Goal: Transaction & Acquisition: Purchase product/service

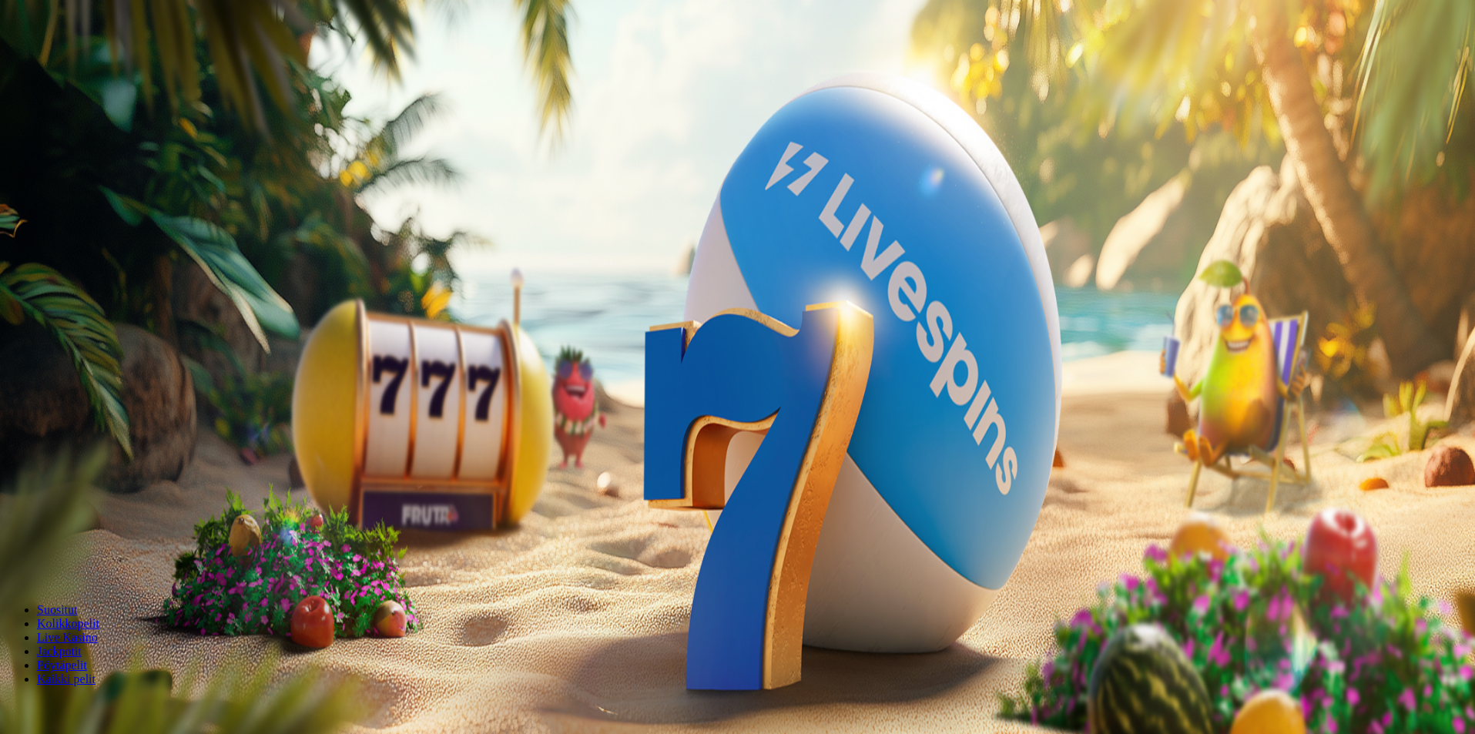
click at [109, 62] on span "Kirjaudu" at bounding box center [107, 56] width 38 height 12
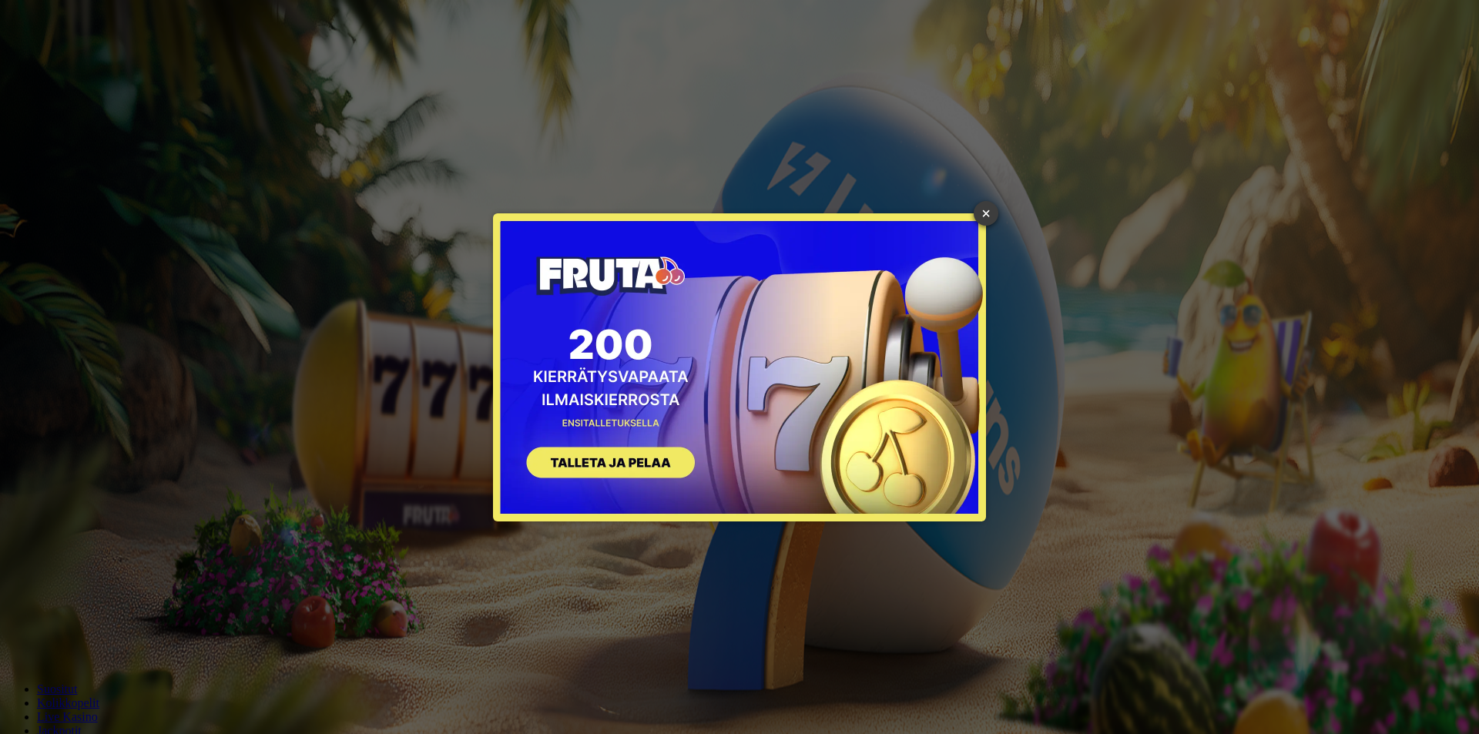
click at [985, 210] on link "×" at bounding box center [986, 213] width 25 height 25
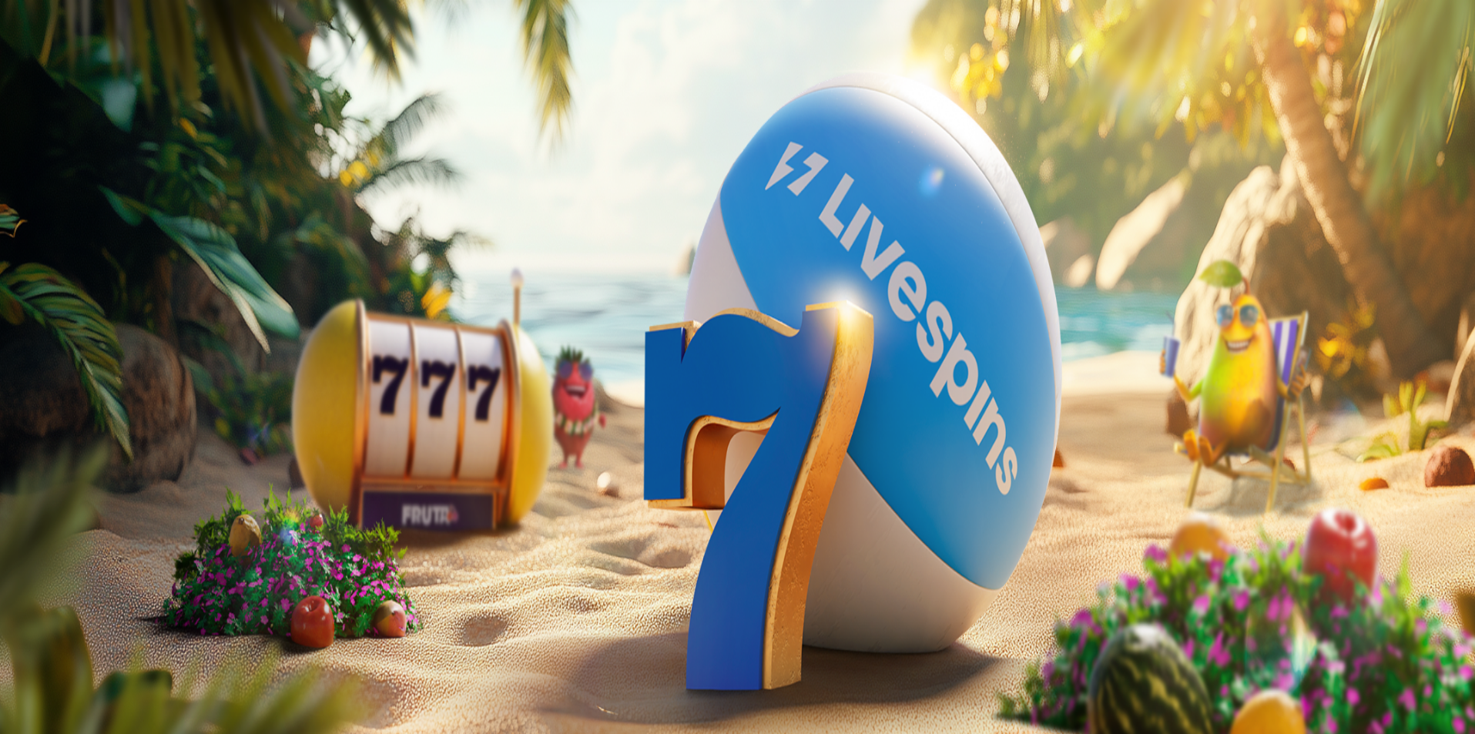
click at [47, 184] on span "Talletus" at bounding box center [29, 179] width 35 height 12
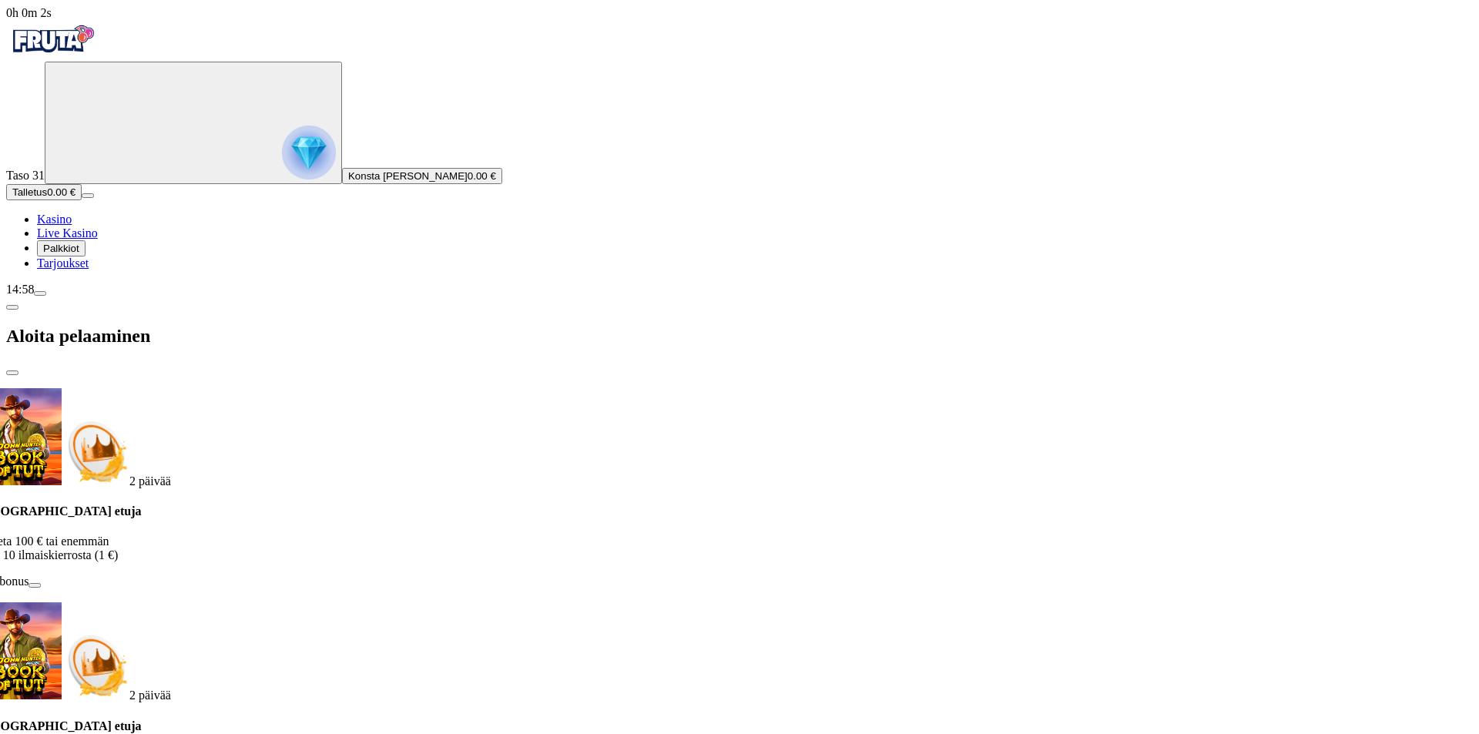
drag, startPoint x: 248, startPoint y: 186, endPoint x: 330, endPoint y: 250, distance: 103.8
click at [285, 505] on div "Talletuksella etuja Talleta 100 € tai enemmän Saat 10 ilmaiskierrosta (1 €) Ota…" at bounding box center [696, 554] width 1436 height 98
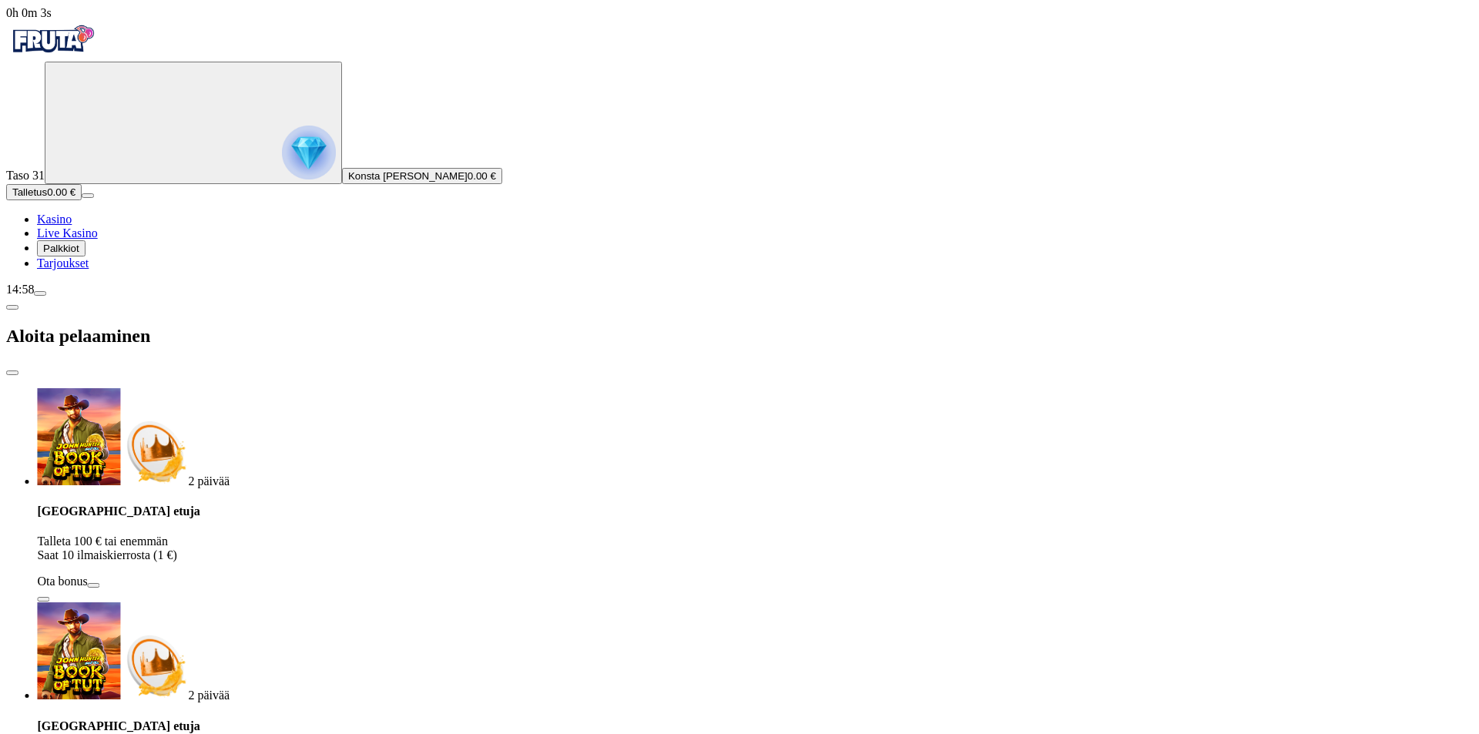
drag, startPoint x: 186, startPoint y: 367, endPoint x: 110, endPoint y: 373, distance: 76.5
click at [131, 370] on div "0h 0m 3s Taso 31 Konsta [PERSON_NAME] 0.00 € Talletus 0.00 € Kasino Live Kasino…" at bounding box center [739, 680] width 1467 height 1348
type input "**"
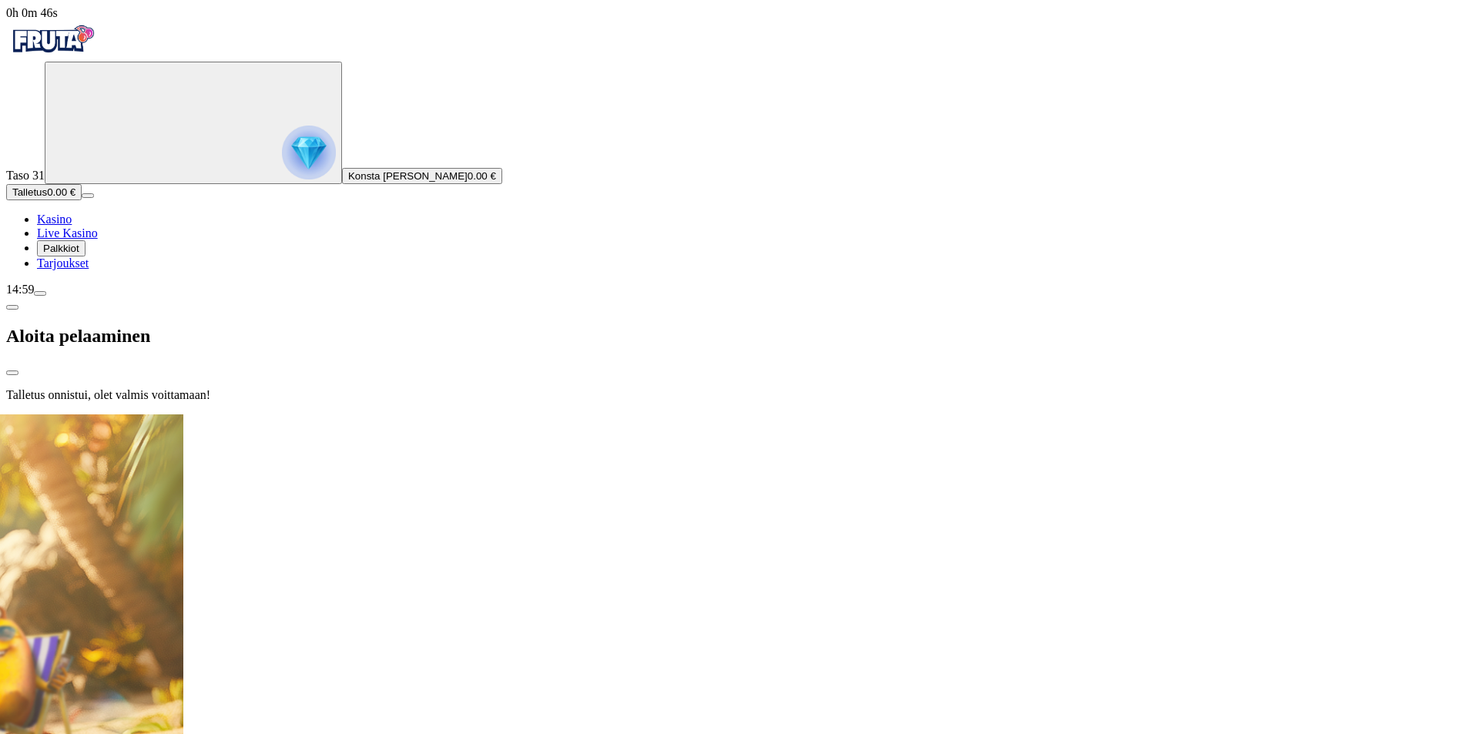
click at [701, 414] on div at bounding box center [739, 414] width 1467 height 0
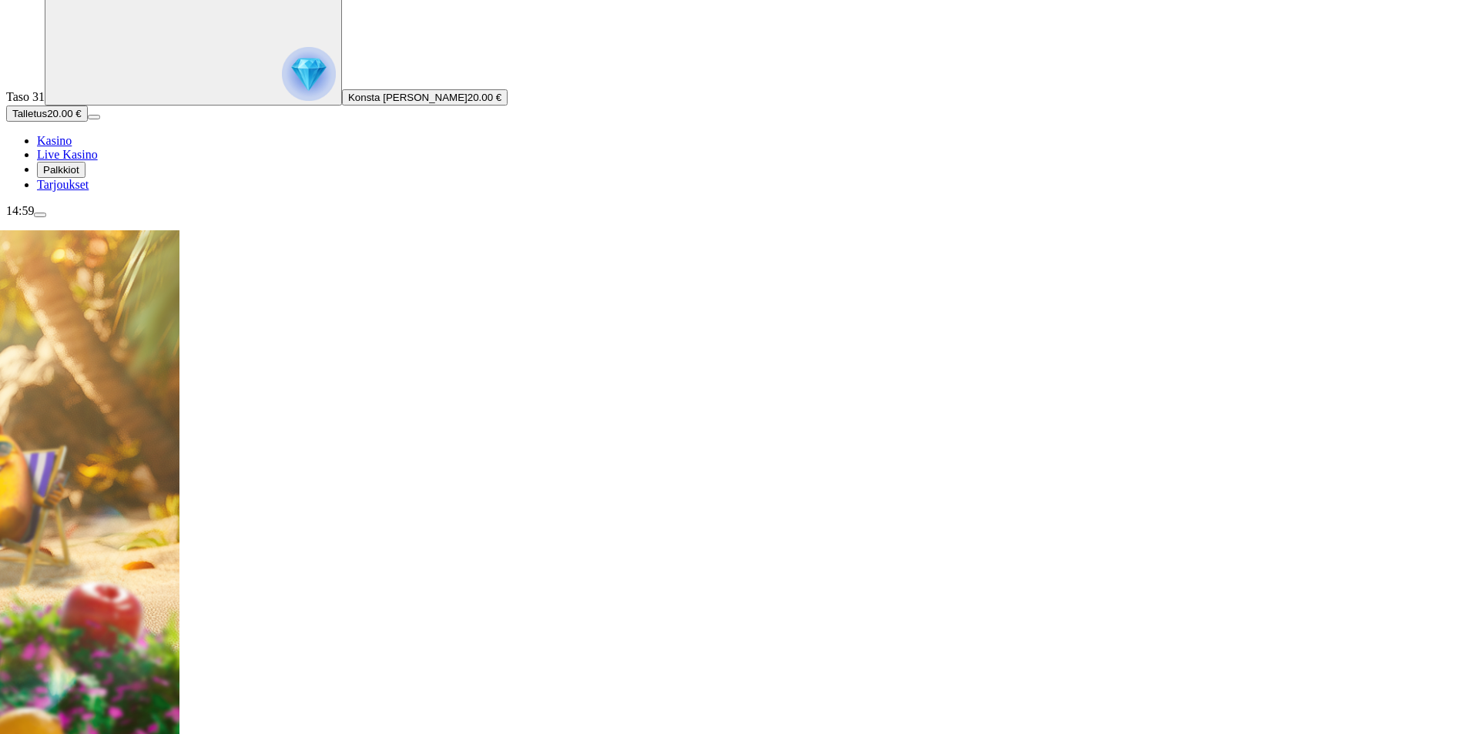
scroll to position [154, 0]
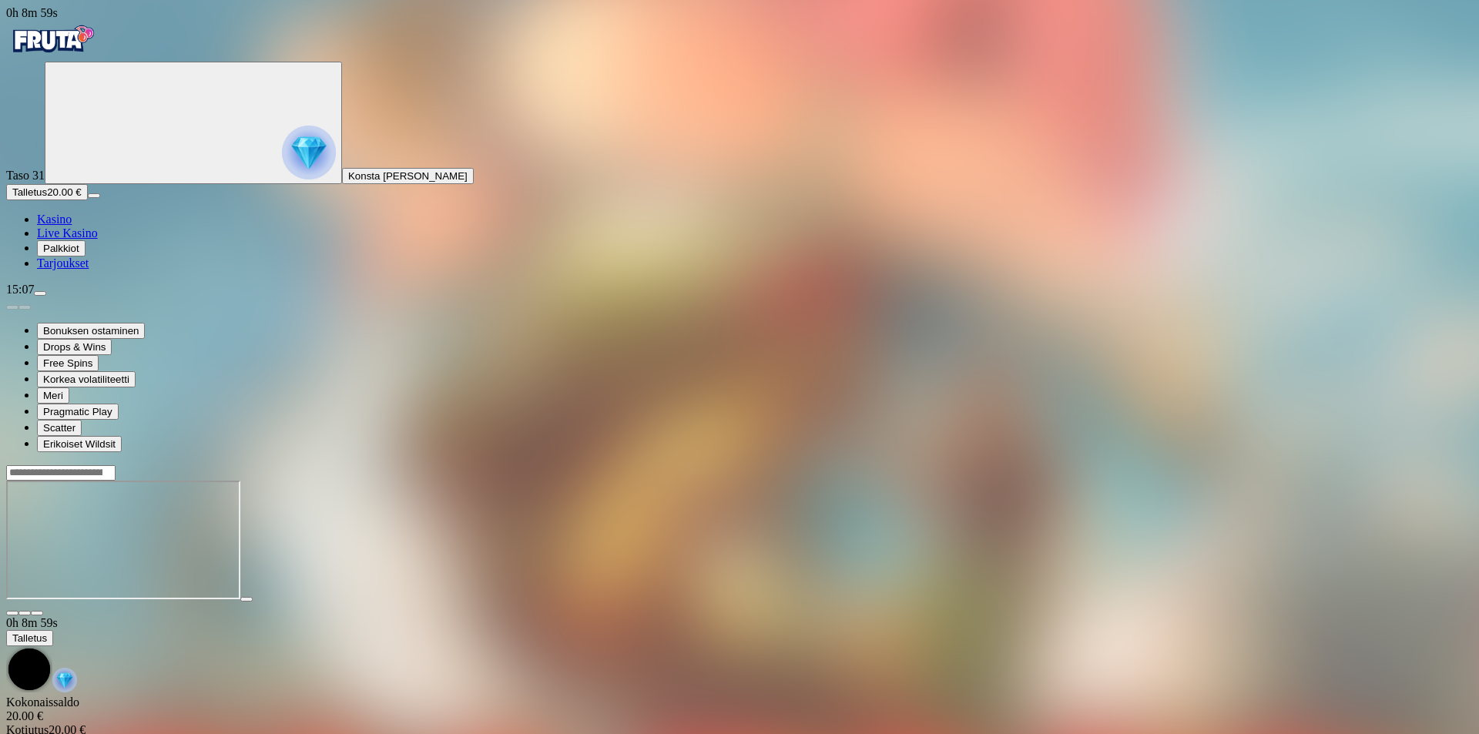
click at [99, 59] on img "Primary" at bounding box center [52, 39] width 92 height 39
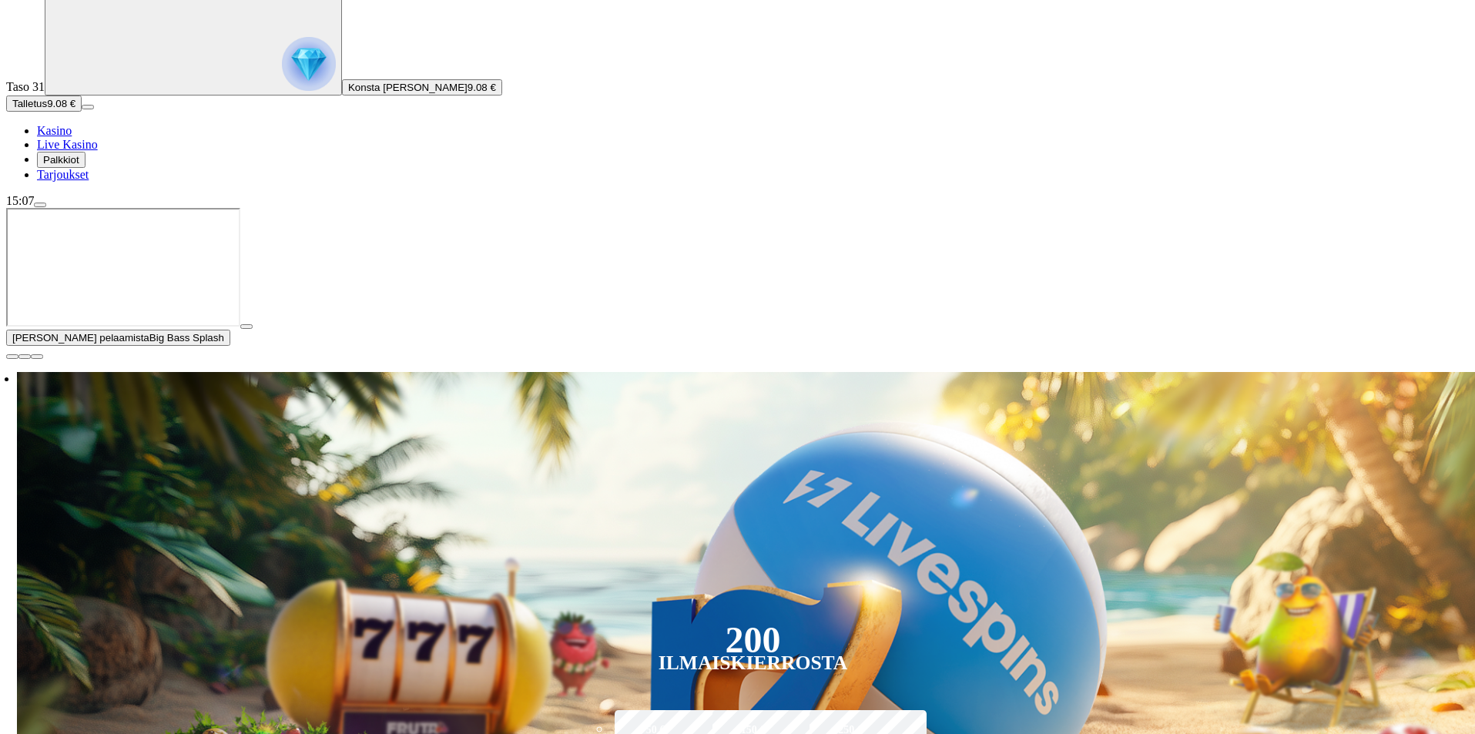
scroll to position [154, 0]
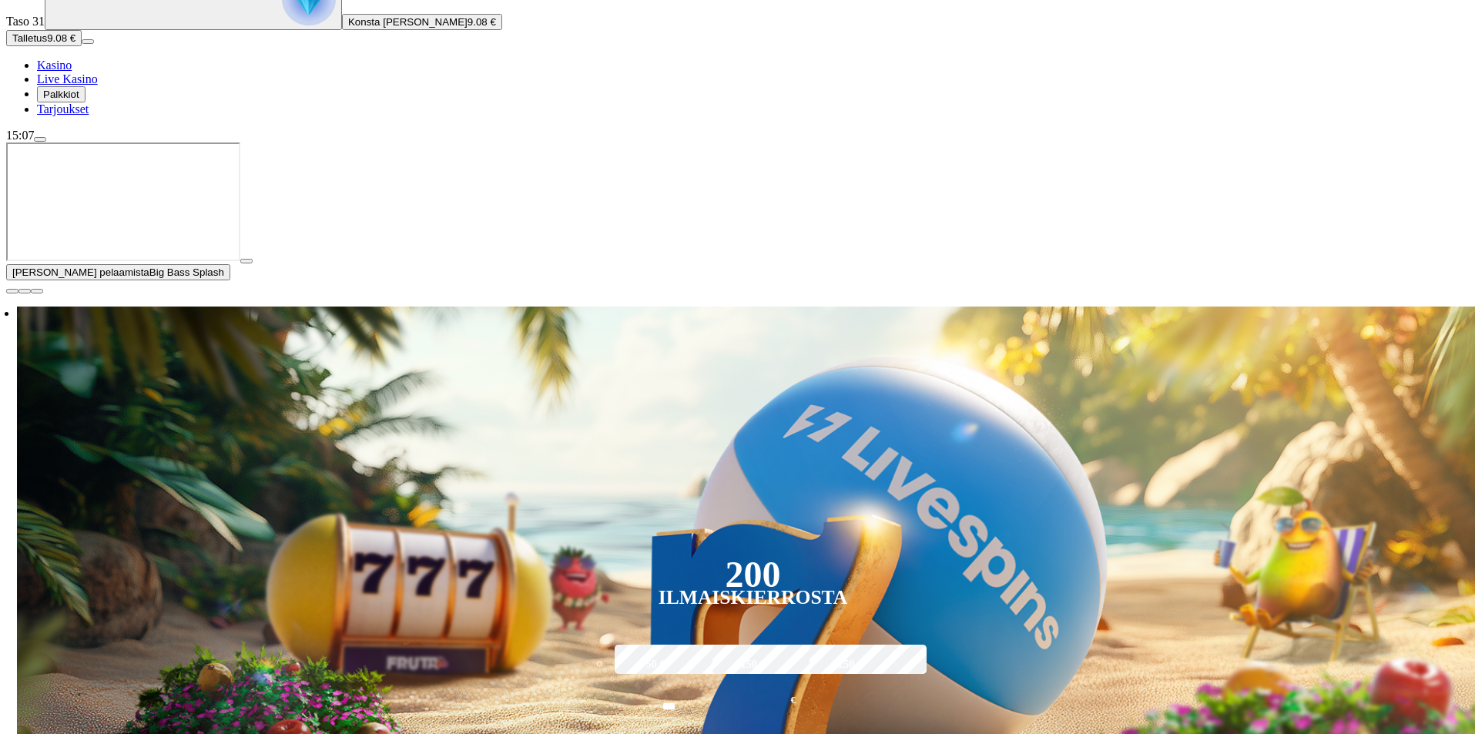
click at [12, 291] on span "close icon" at bounding box center [12, 291] width 0 height 0
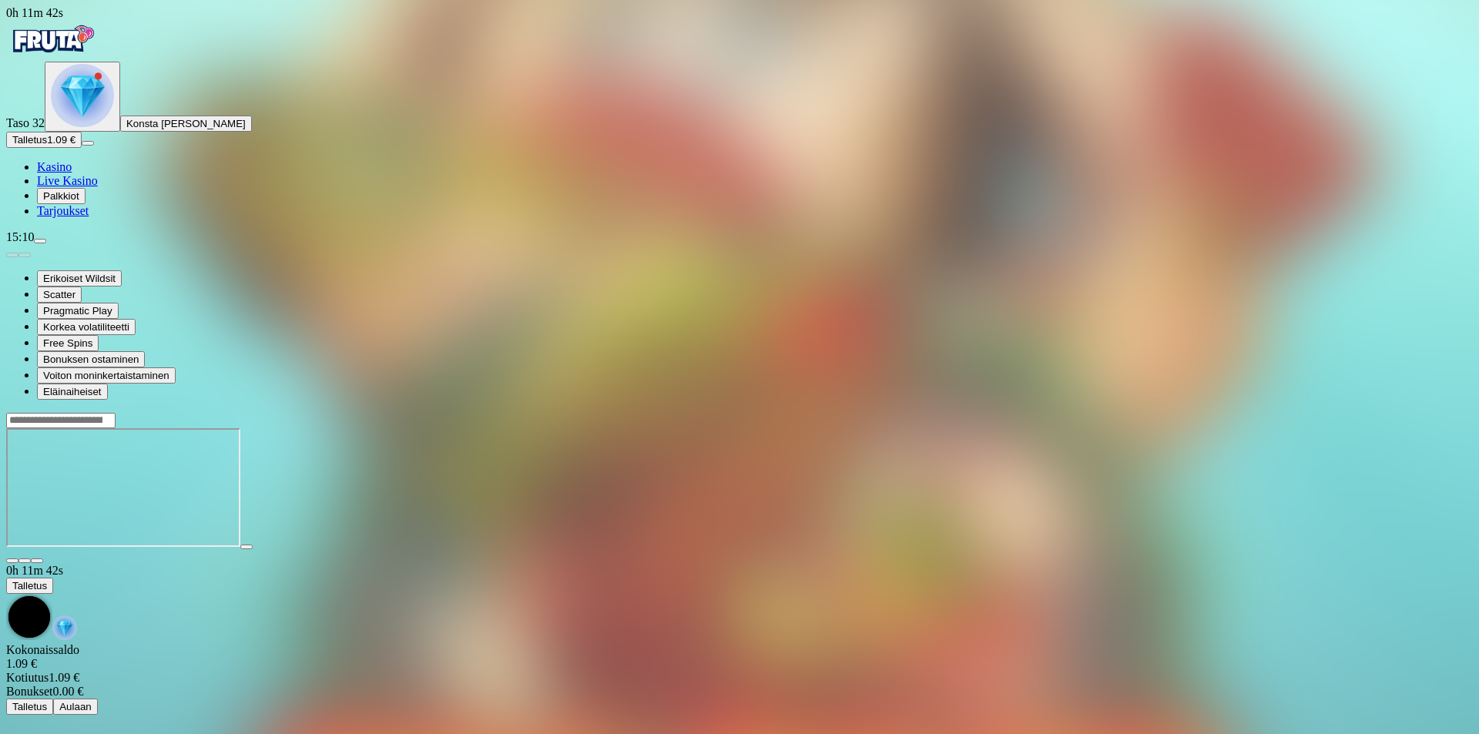
click at [82, 148] on button "Talletus 1.09 €" at bounding box center [43, 140] width 75 height 16
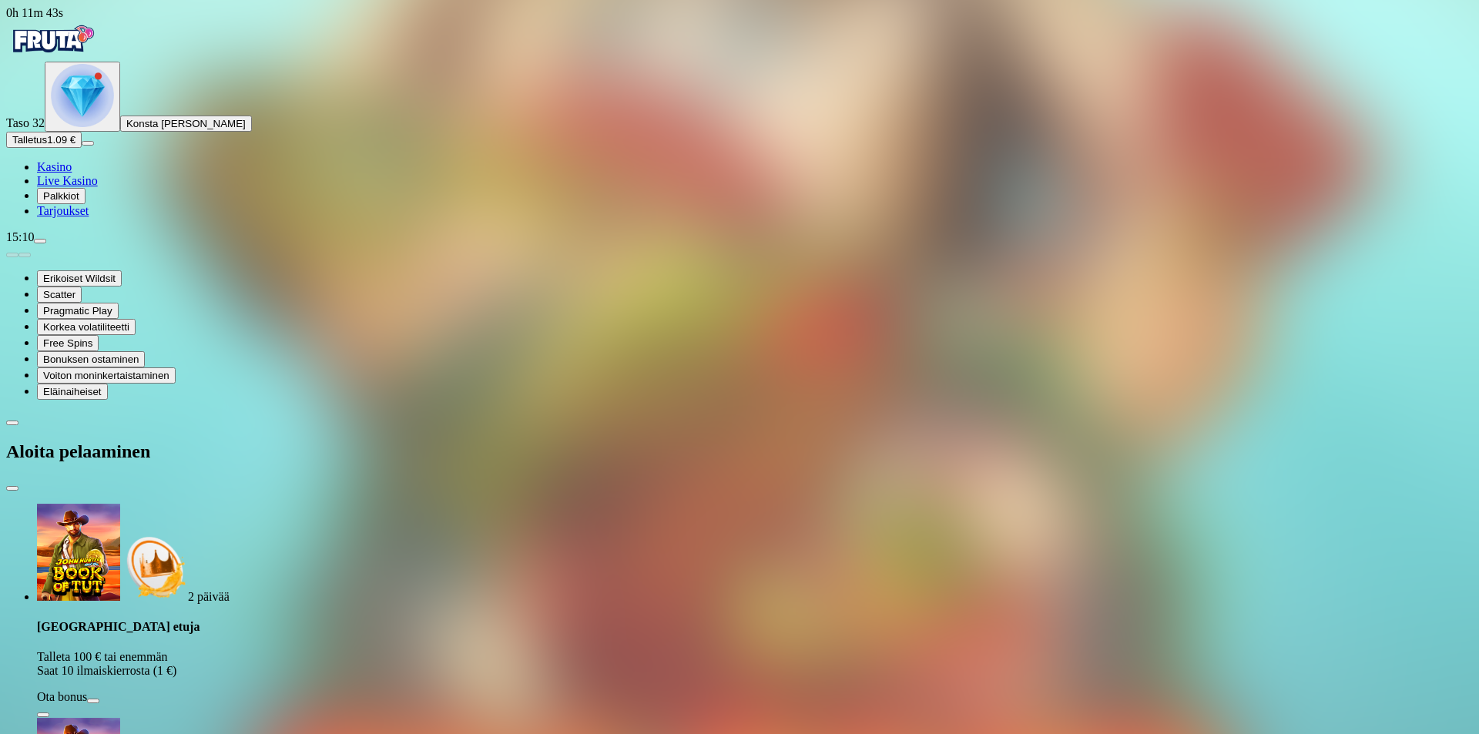
drag, startPoint x: 287, startPoint y: 353, endPoint x: 41, endPoint y: 382, distance: 247.5
click at [146, 371] on div "0h 11m 43s Taso 32 Konsta [PERSON_NAME] Talletus 1.09 € Kasino Live Kasino Palk…" at bounding box center [739, 699] width 1467 height 1386
type input "**"
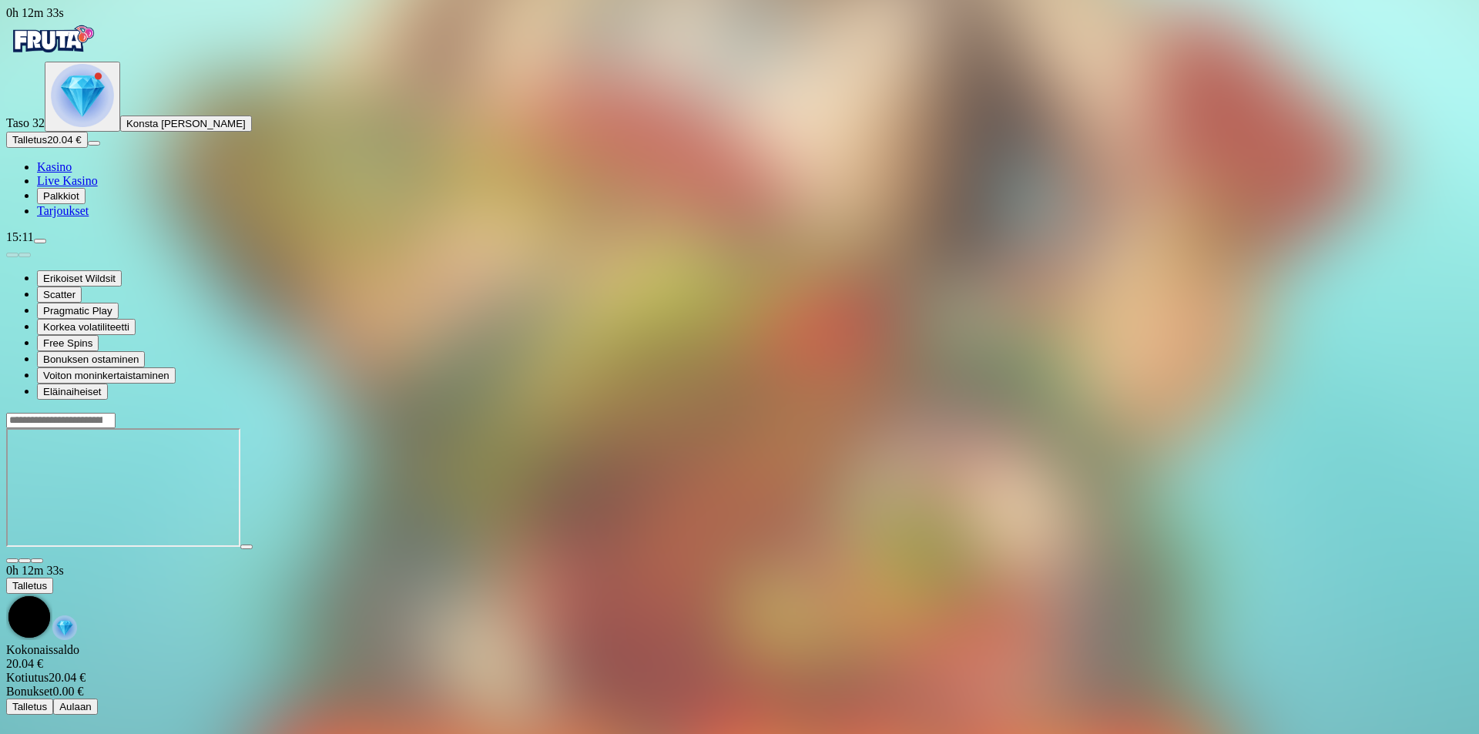
click at [96, 59] on img "Primary" at bounding box center [52, 39] width 92 height 39
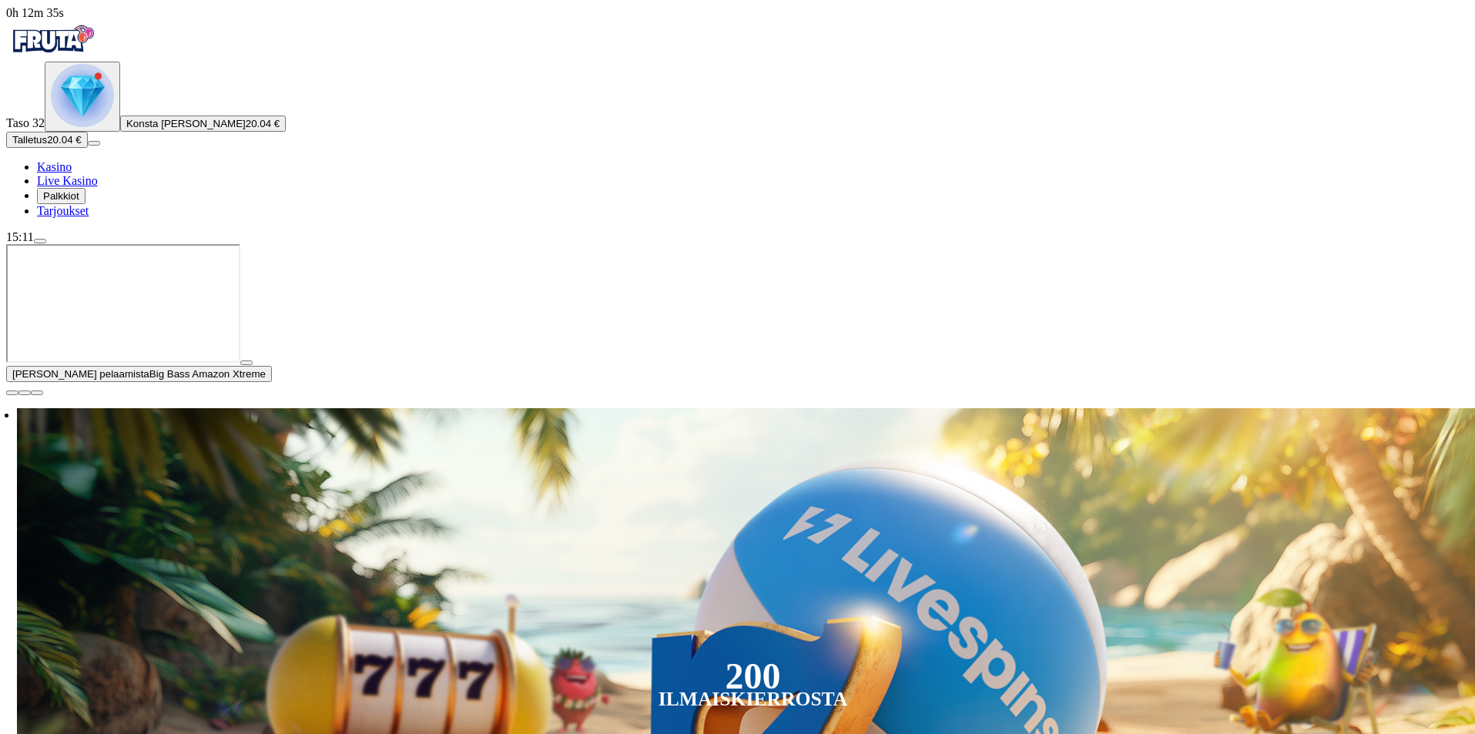
click at [12, 393] on span "close icon" at bounding box center [12, 393] width 0 height 0
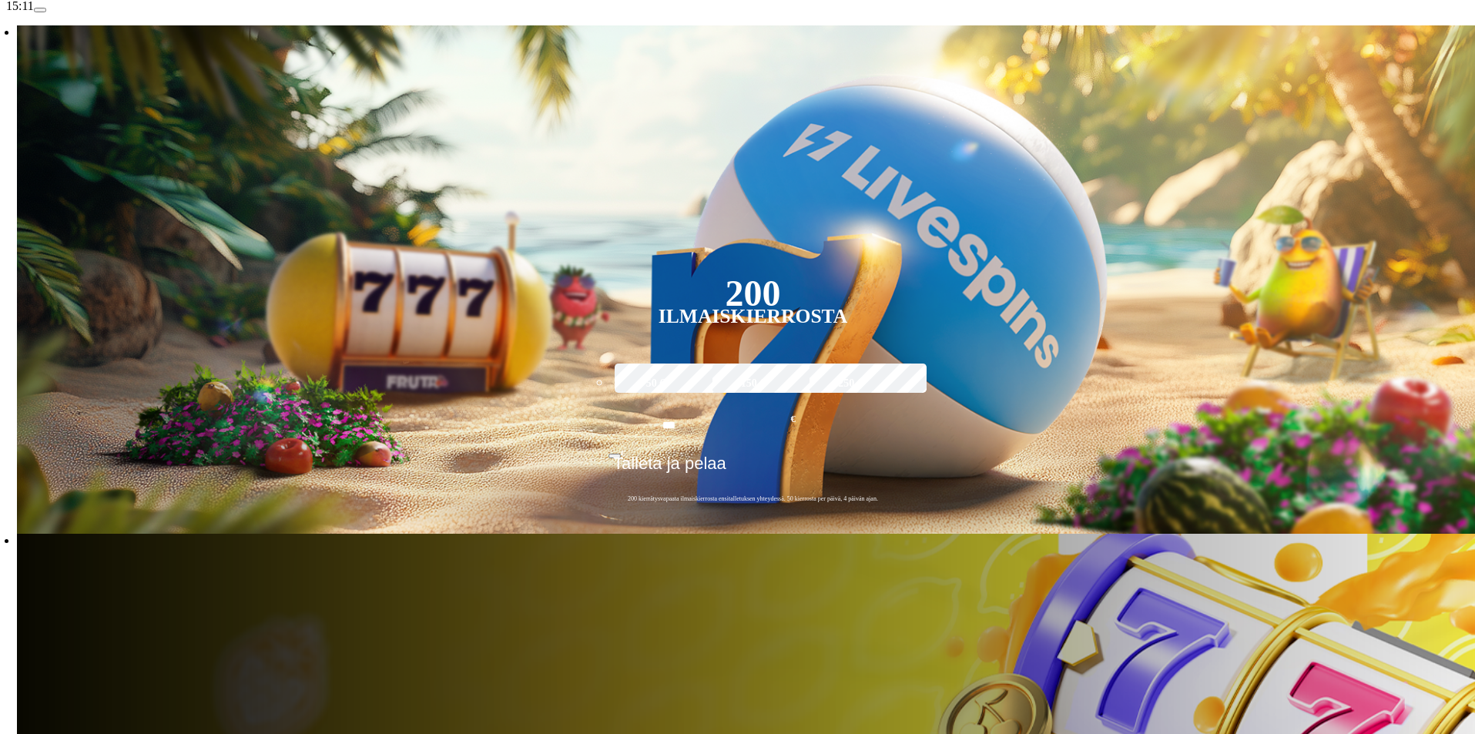
type input "********"
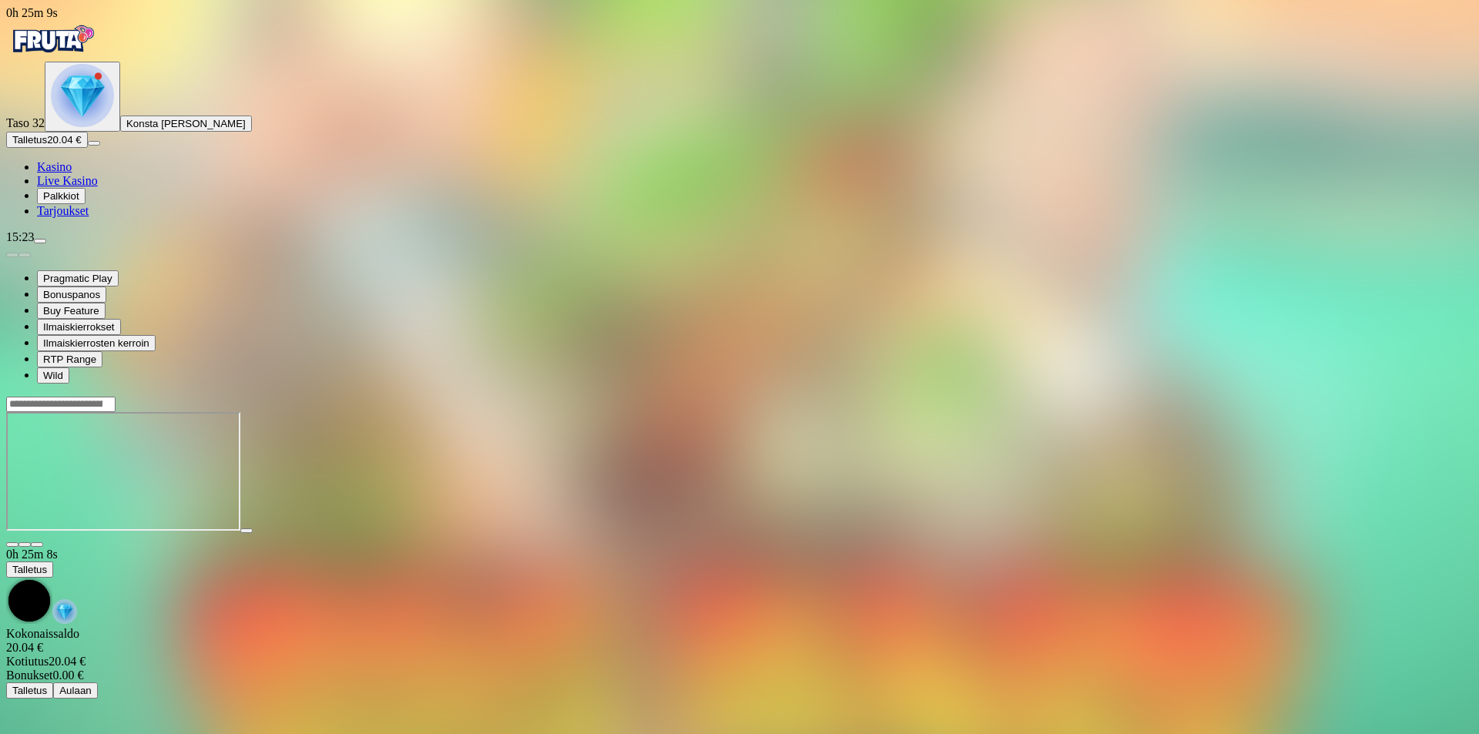
click at [47, 146] on span "Talletus" at bounding box center [29, 140] width 35 height 12
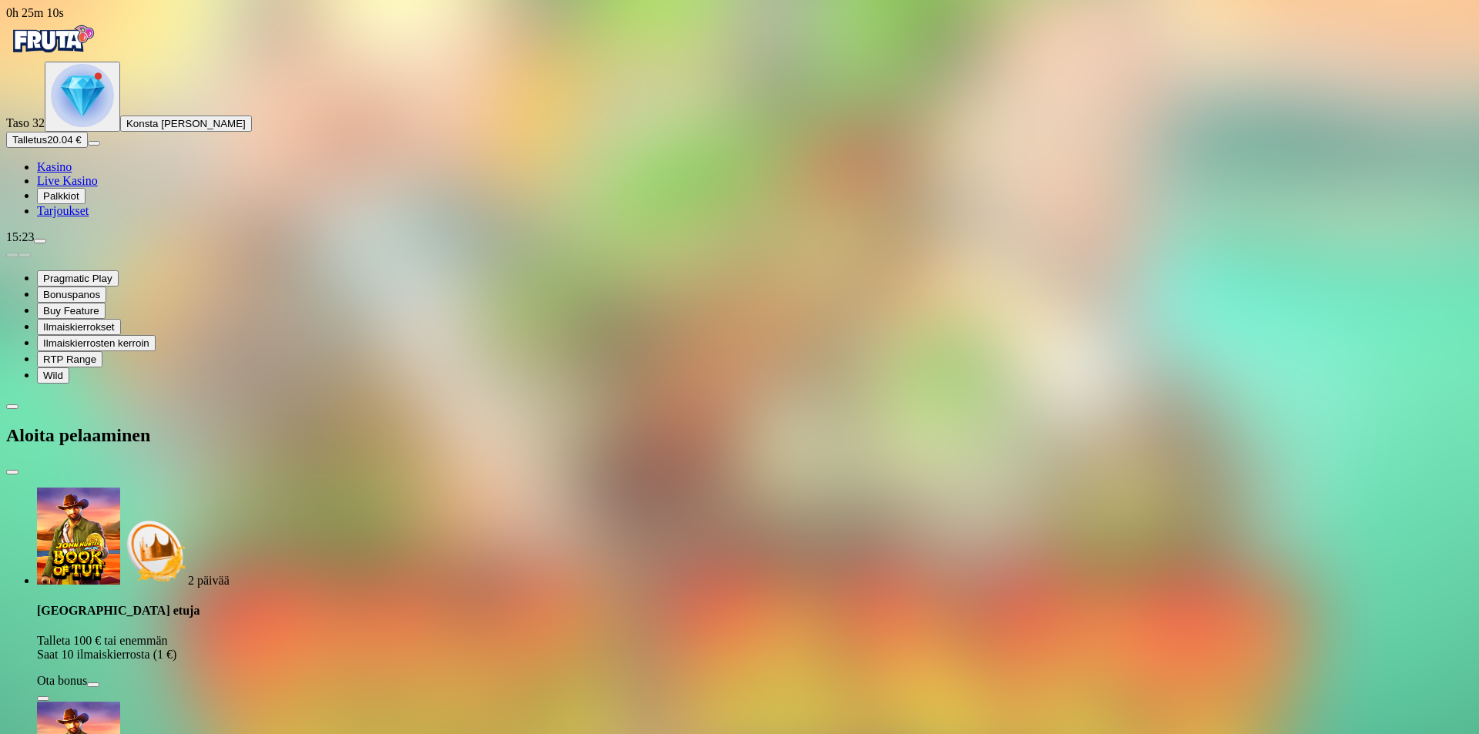
drag, startPoint x: 292, startPoint y: 365, endPoint x: 0, endPoint y: 327, distance: 294.4
click at [21, 336] on div "0h 25m 10s Taso 32 Konsta [PERSON_NAME] Talletus 20.04 € Kasino Live Kasino Pal…" at bounding box center [739, 691] width 1467 height 1370
type input "**"
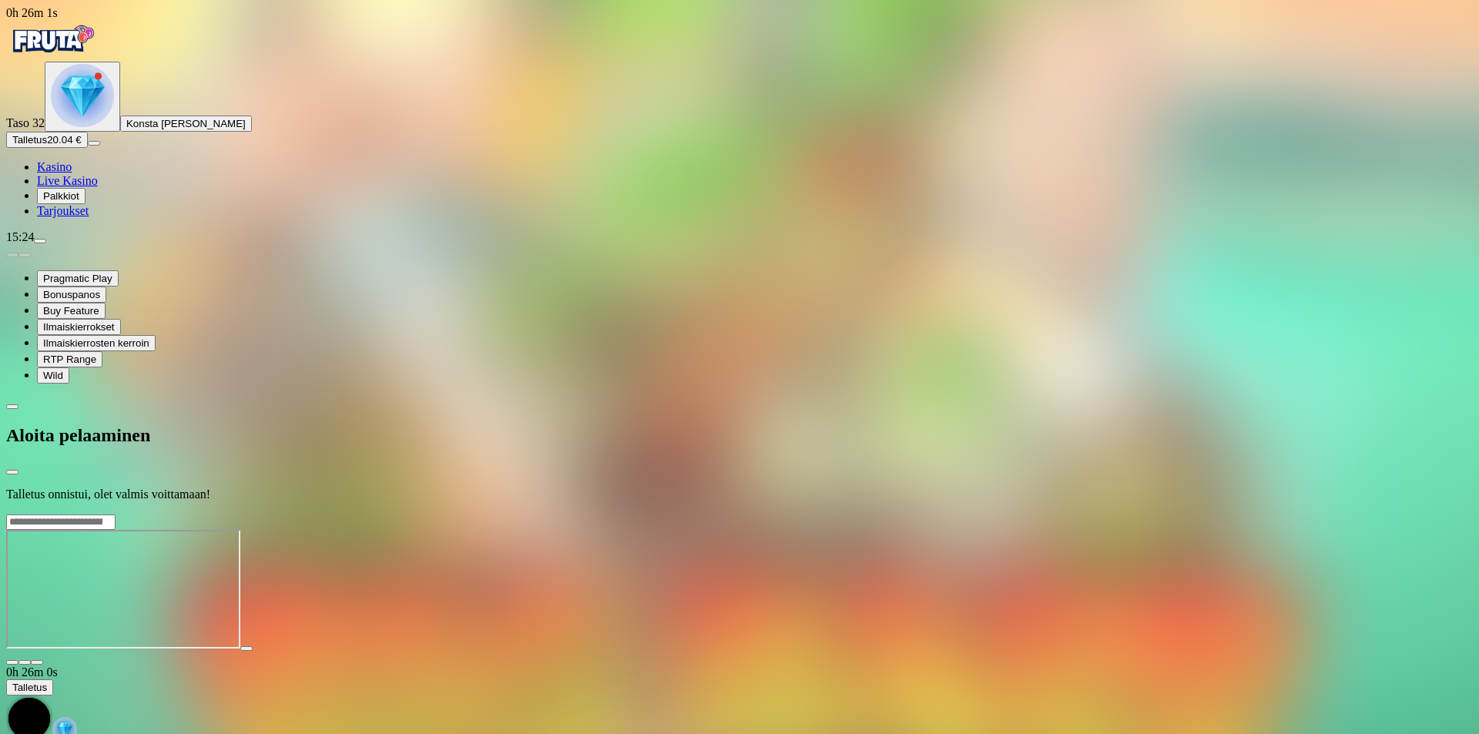
click at [625, 514] on div at bounding box center [739, 514] width 1467 height 0
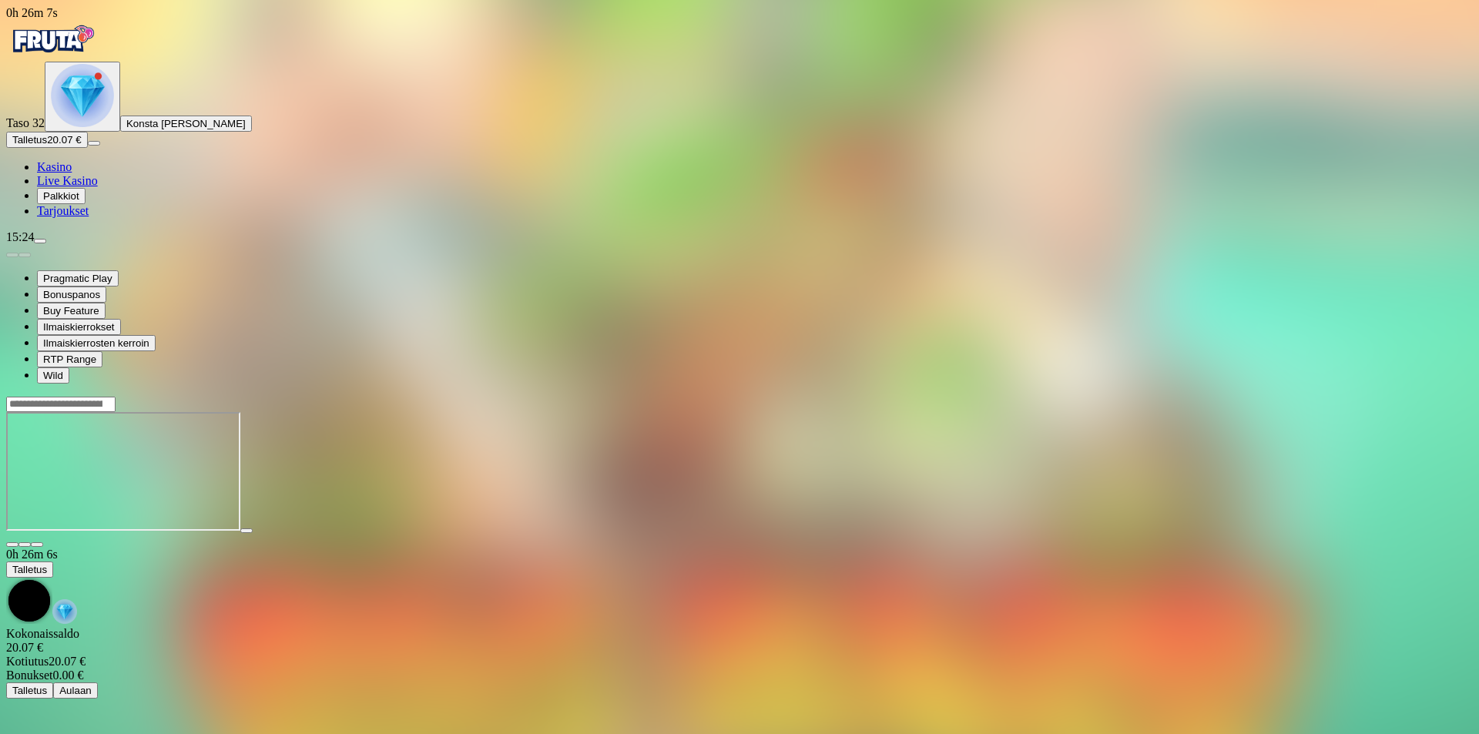
click at [95, 59] on img "Primary" at bounding box center [52, 39] width 92 height 39
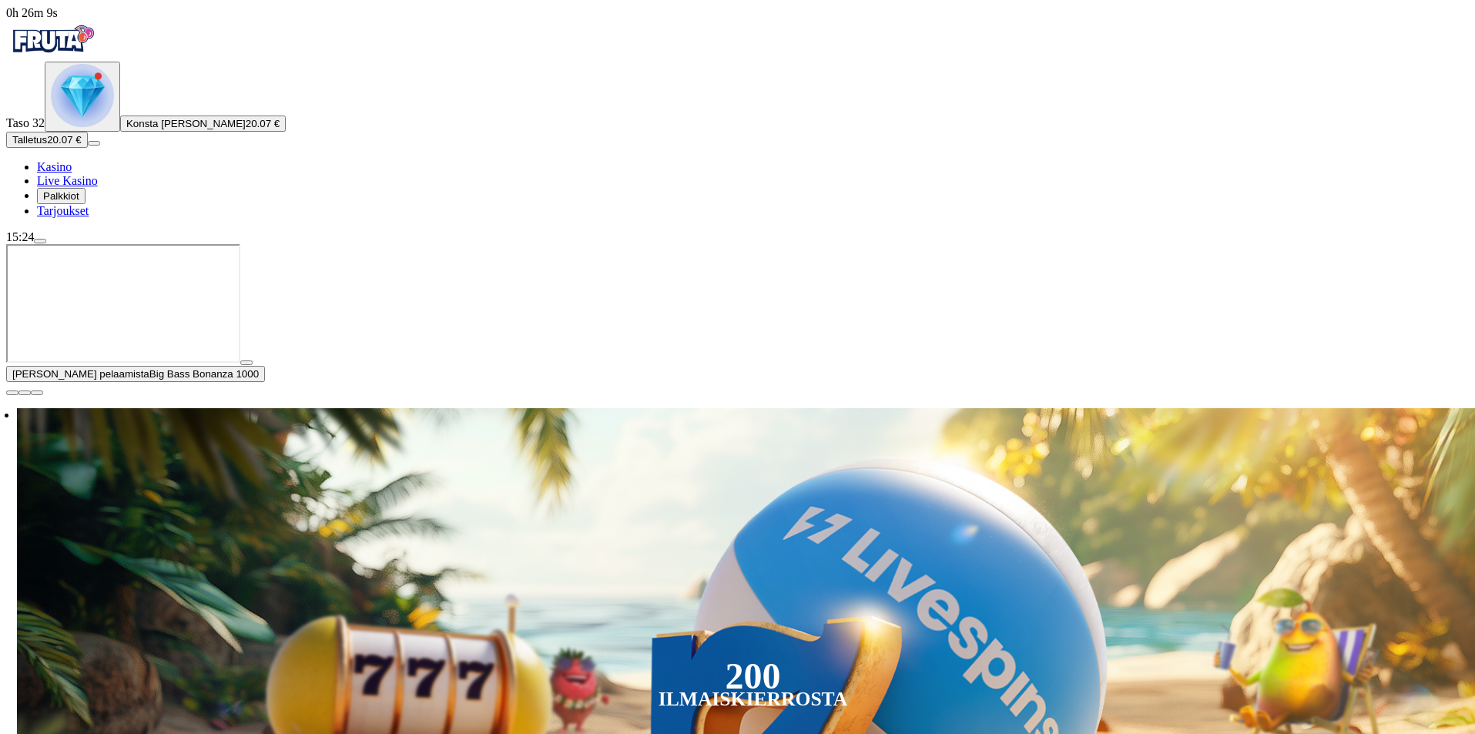
click at [12, 393] on span "close icon" at bounding box center [12, 393] width 0 height 0
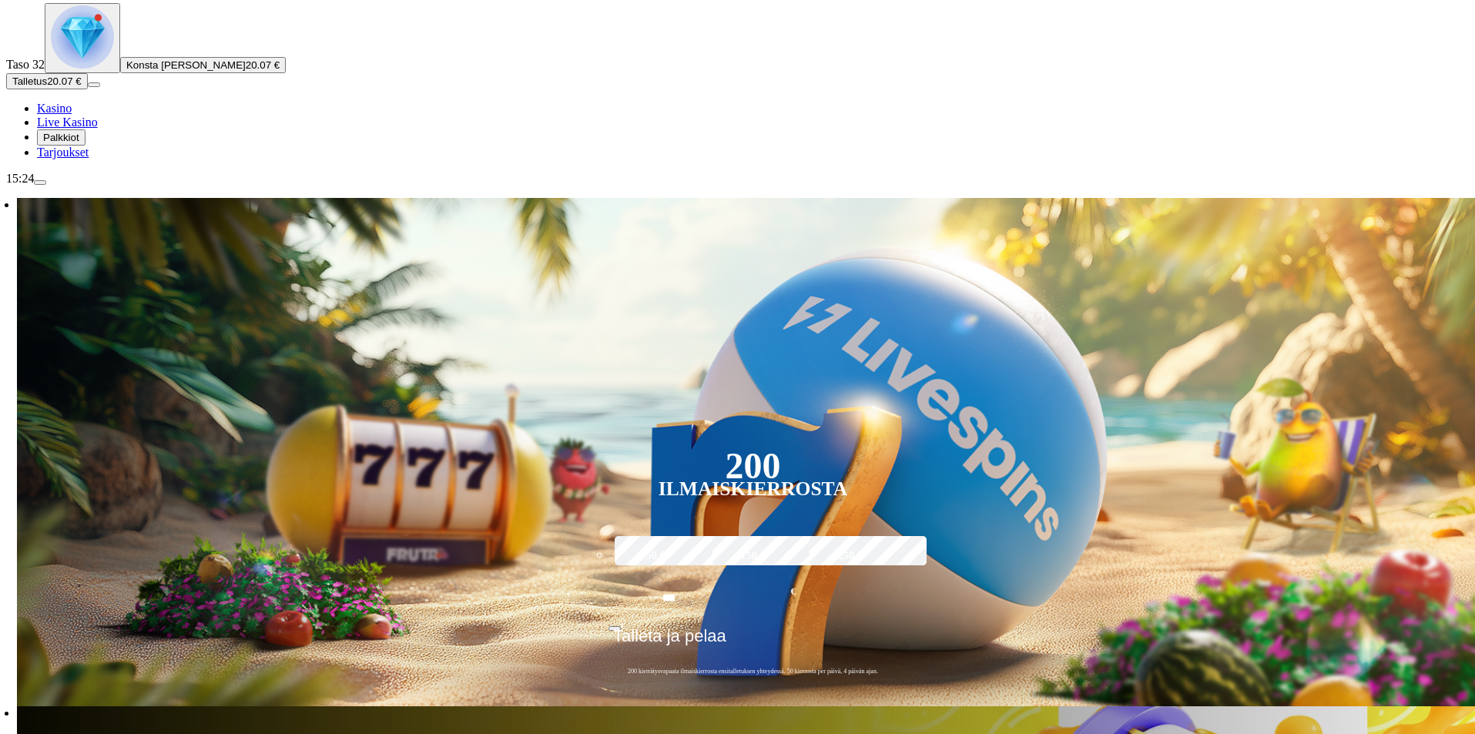
scroll to position [231, 0]
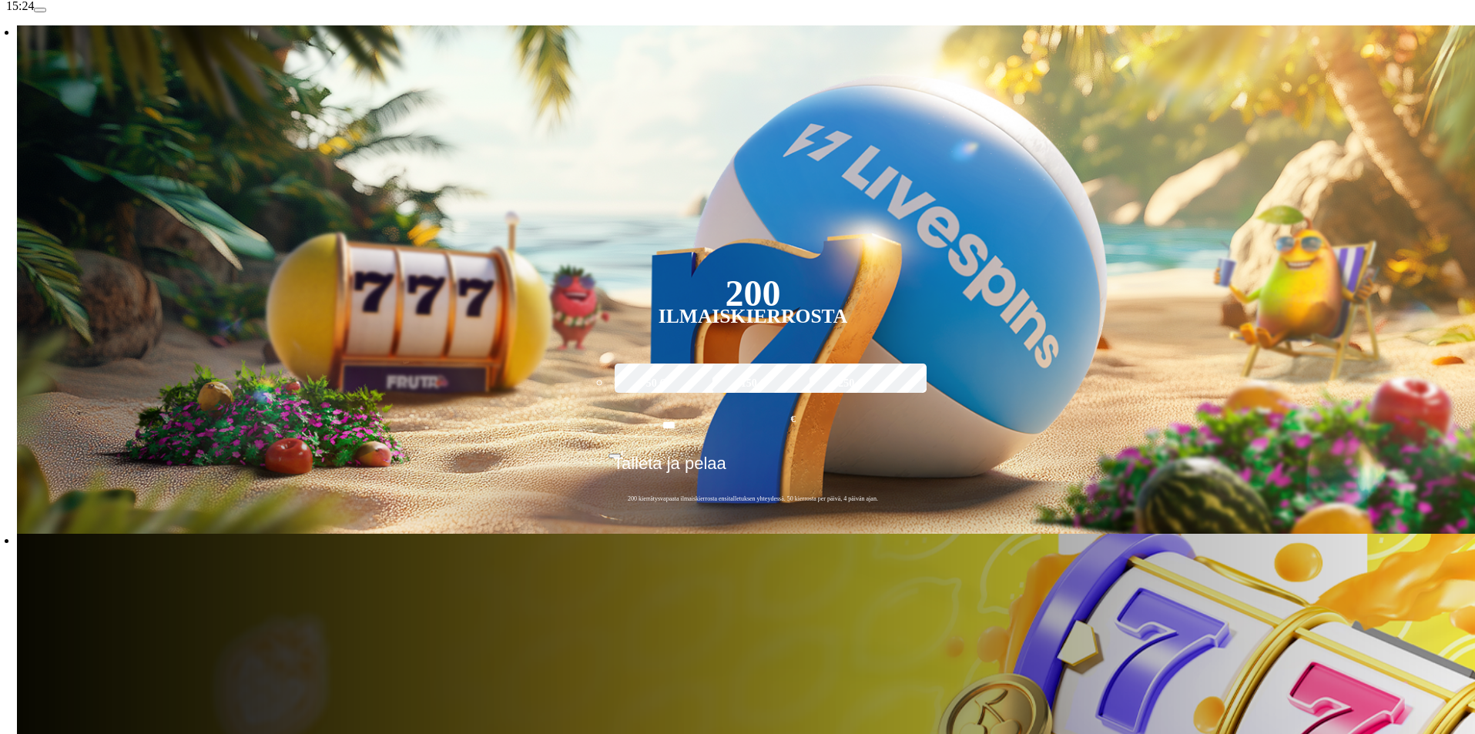
type input "********"
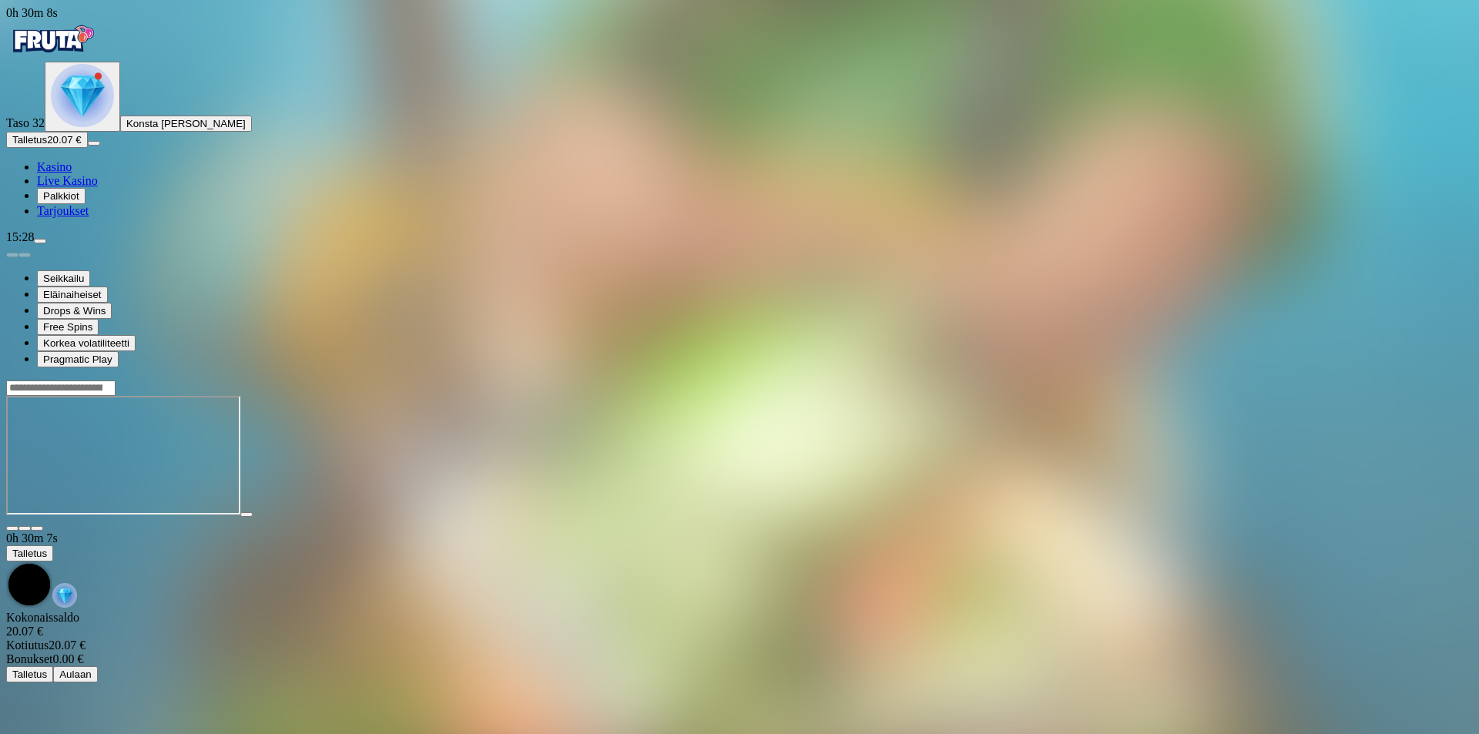
click at [88, 148] on button "Talletus 20.07 €" at bounding box center [47, 140] width 82 height 16
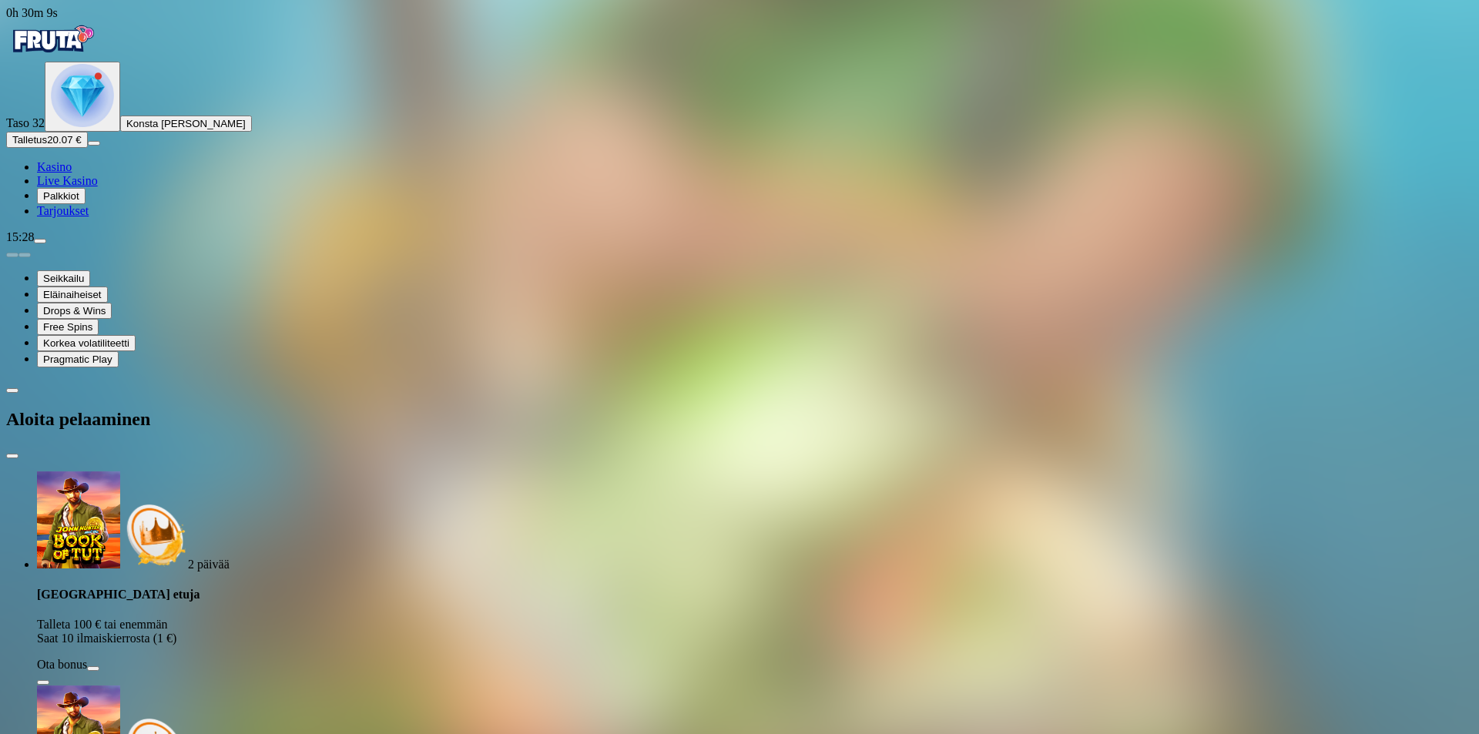
drag, startPoint x: 370, startPoint y: 371, endPoint x: 21, endPoint y: 184, distance: 396.0
click at [161, 340] on div "0h 30m 9s Taso 32 Konsta [PERSON_NAME] Talletus 20.07 € Kasino Live Kasino Palk…" at bounding box center [739, 682] width 1467 height 1353
